Goal: Information Seeking & Learning: Learn about a topic

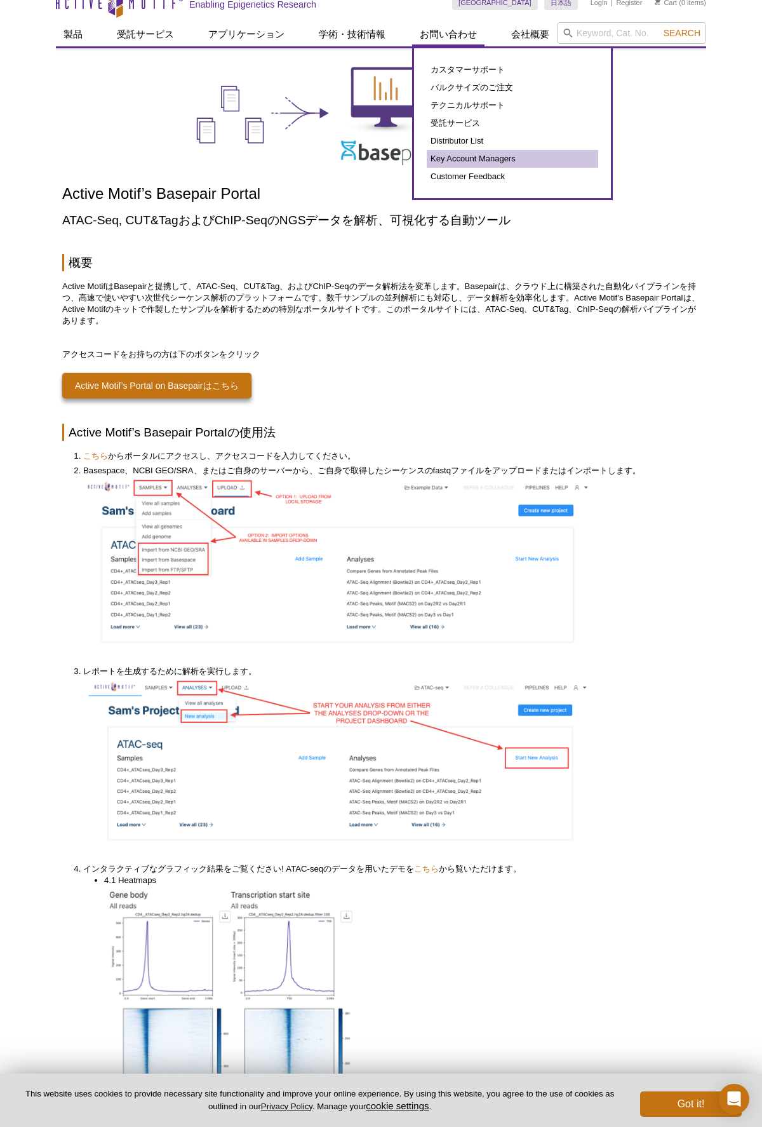
scroll to position [15, 0]
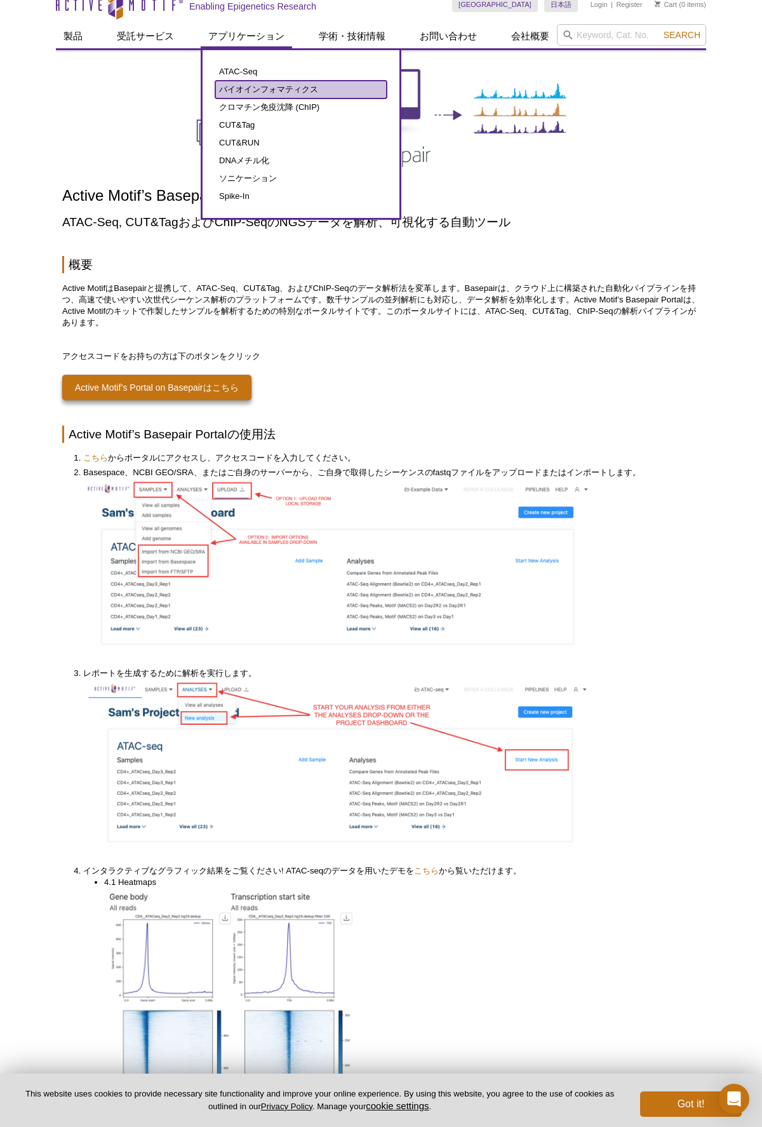
click at [248, 88] on link "バイオインフォマティクス" at bounding box center [301, 90] width 172 height 18
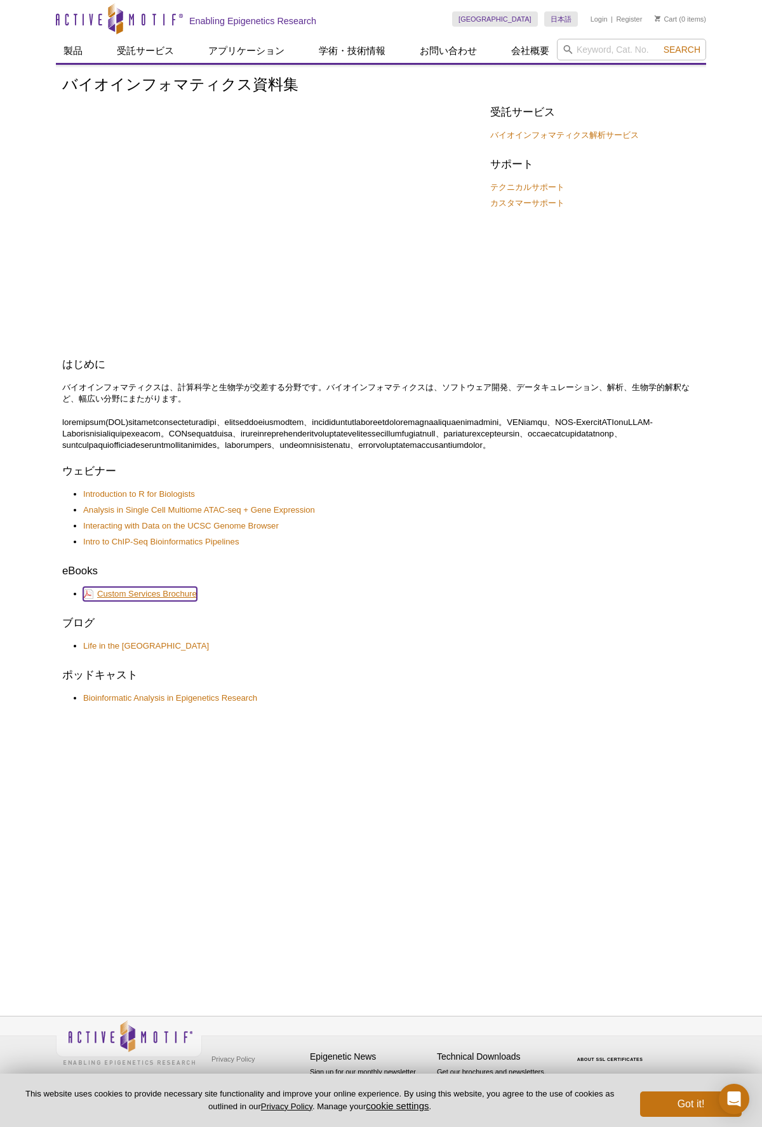
click at [176, 601] on link "Custom Services Brochure" at bounding box center [140, 594] width 114 height 14
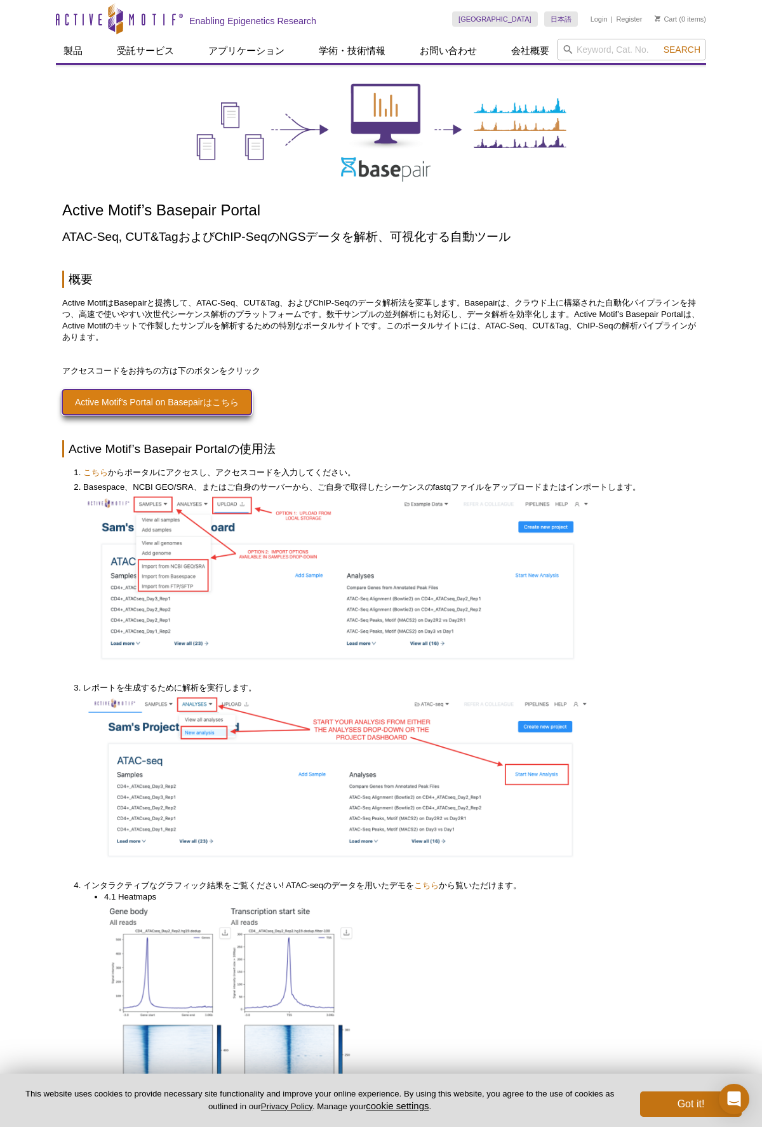
click at [171, 406] on link "Active Motif’s Portal on Basepairはこちら" at bounding box center [156, 401] width 189 height 25
